Goal: Transaction & Acquisition: Download file/media

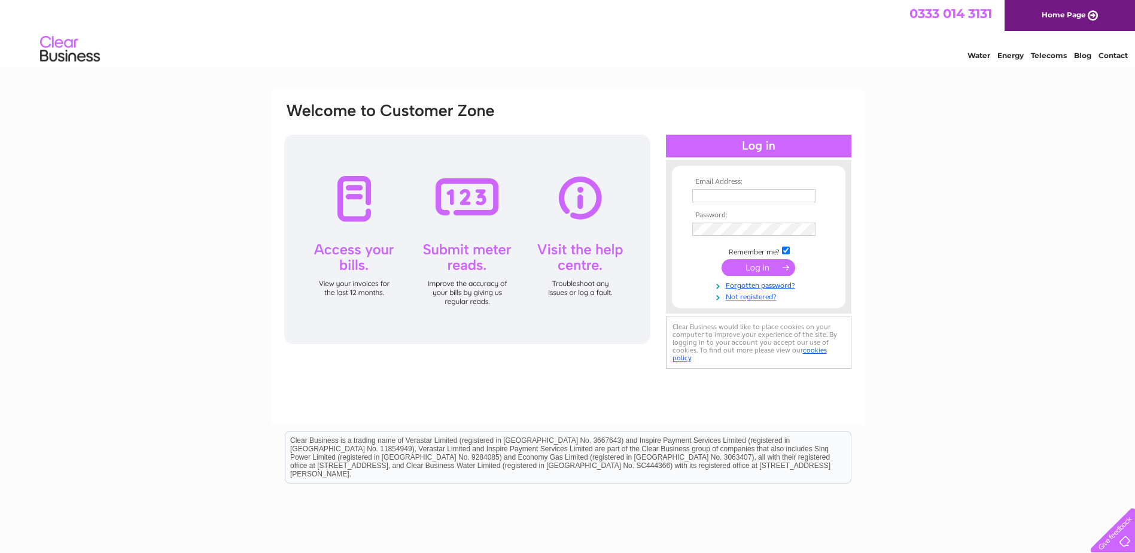
type input "[EMAIL_ADDRESS][DOMAIN_NAME][PERSON_NAME]"
click at [762, 265] on input "submit" at bounding box center [759, 267] width 74 height 17
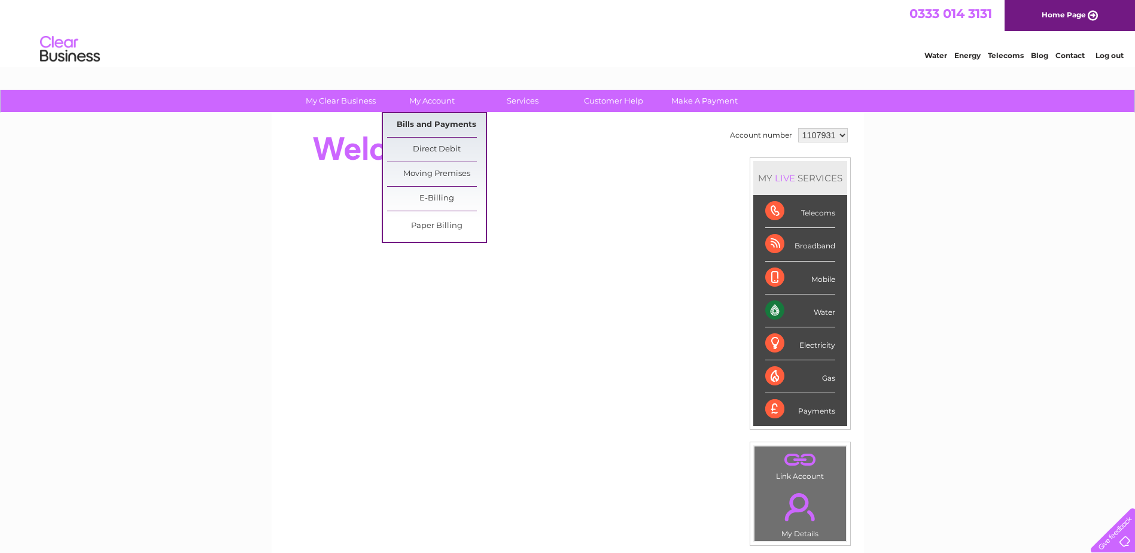
click at [429, 118] on link "Bills and Payments" at bounding box center [436, 125] width 99 height 24
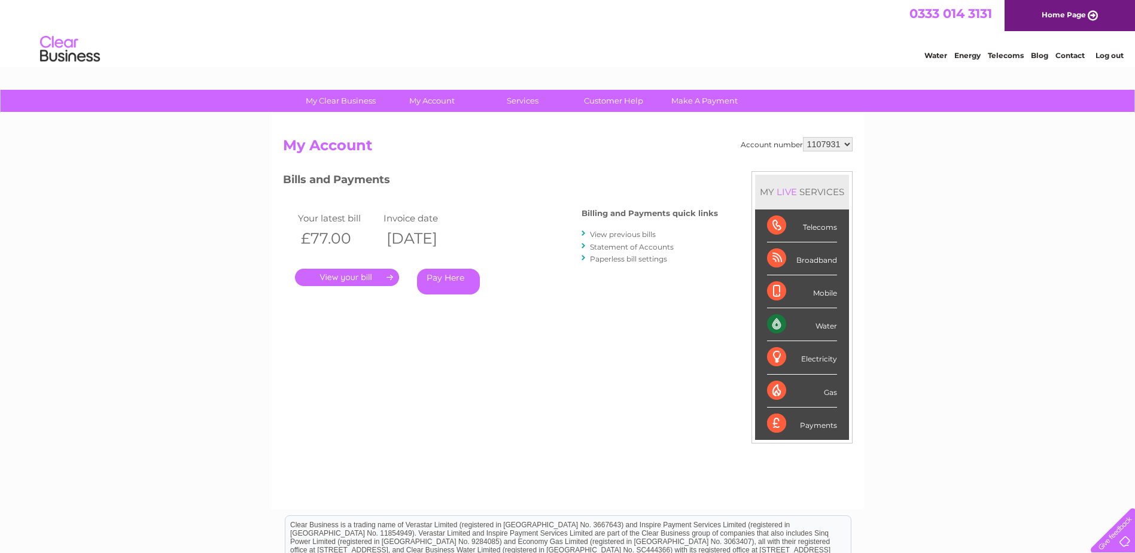
click at [358, 276] on link "." at bounding box center [347, 277] width 104 height 17
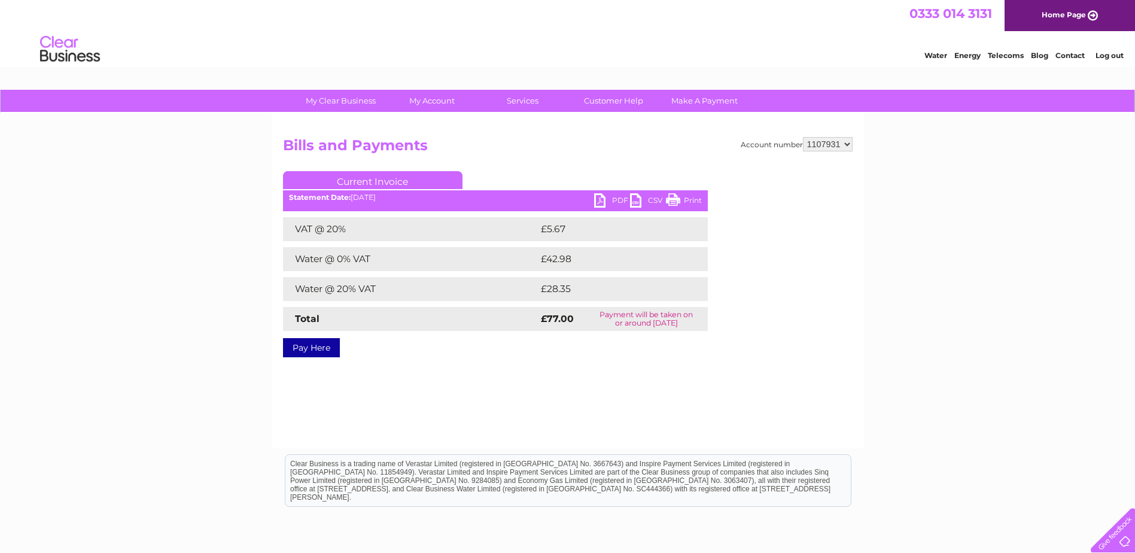
click at [610, 199] on link "PDF" at bounding box center [612, 201] width 36 height 17
click at [847, 142] on select "1107931 1107935" at bounding box center [828, 144] width 50 height 14
select select "1107935"
click at [804, 137] on select "1107931 1107935" at bounding box center [828, 144] width 50 height 14
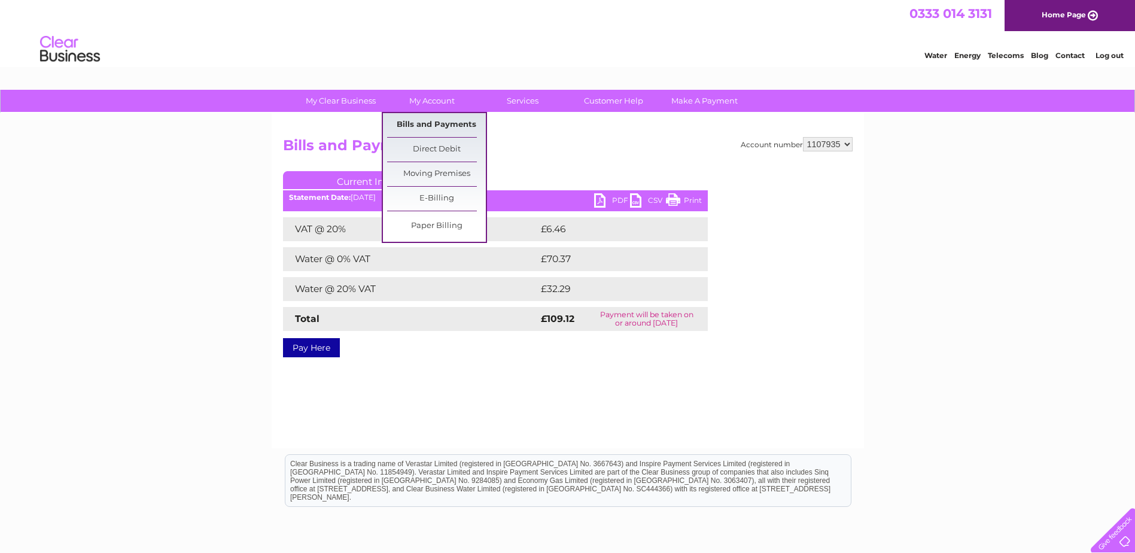
click at [434, 126] on link "Bills and Payments" at bounding box center [436, 125] width 99 height 24
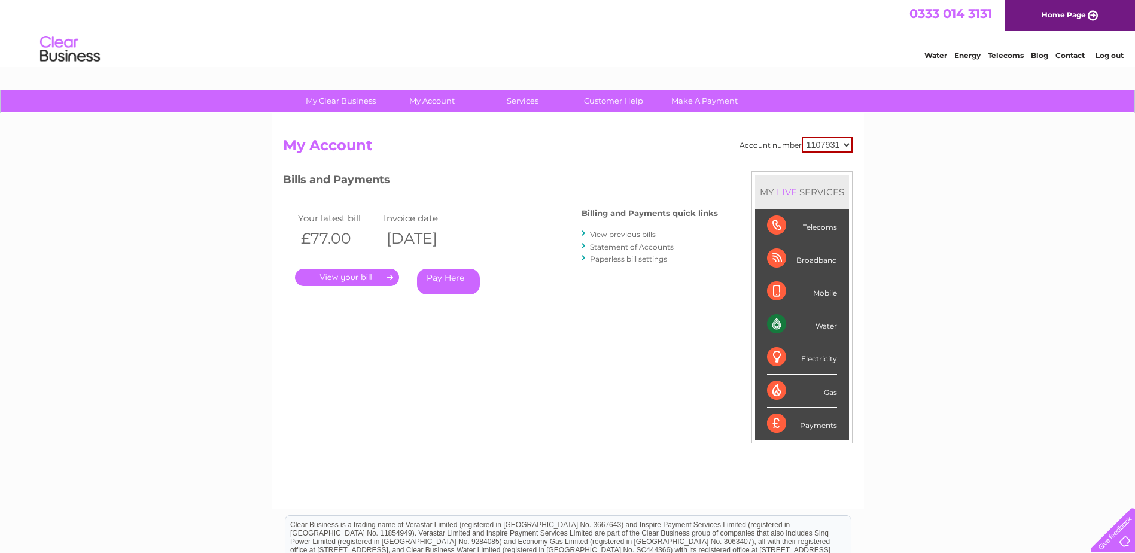
click at [340, 285] on link "." at bounding box center [347, 277] width 104 height 17
click at [343, 278] on link "." at bounding box center [347, 277] width 104 height 17
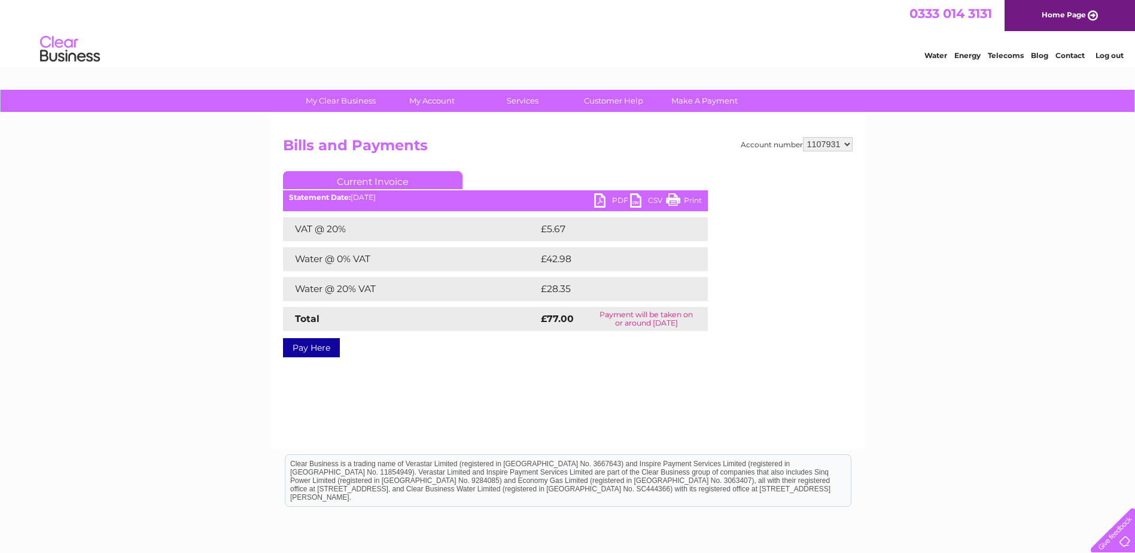
click at [595, 200] on link "PDF" at bounding box center [612, 201] width 36 height 17
